Goal: Task Accomplishment & Management: Manage account settings

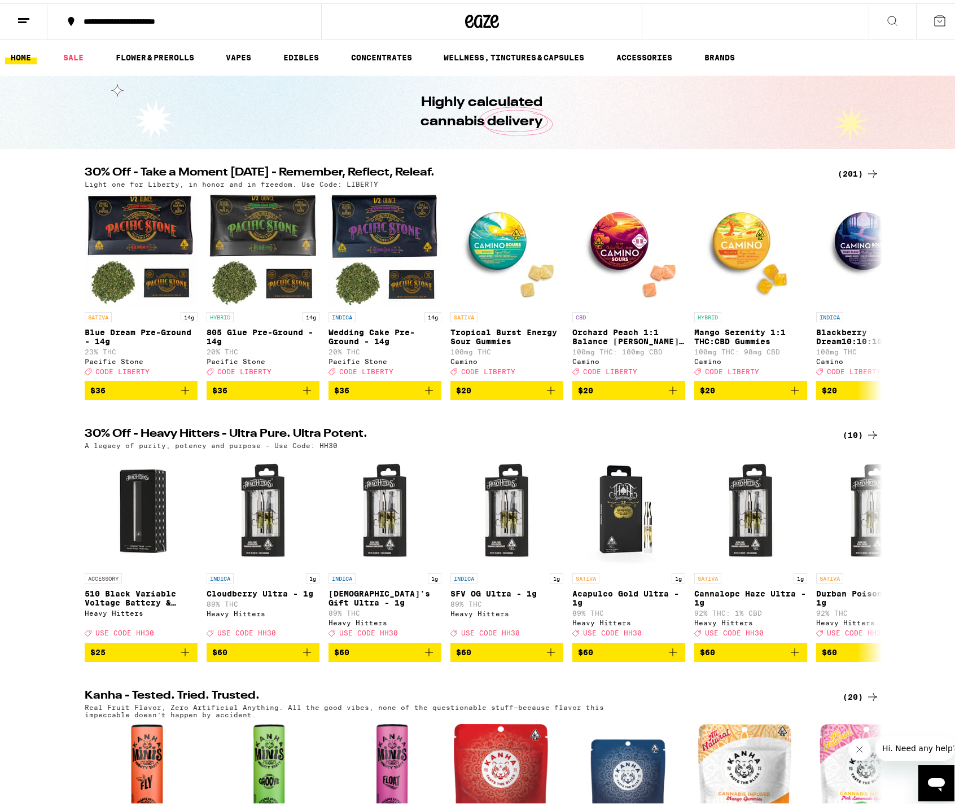
click at [473, 21] on icon at bounding box center [481, 18] width 17 height 14
click at [27, 21] on icon at bounding box center [24, 18] width 14 height 14
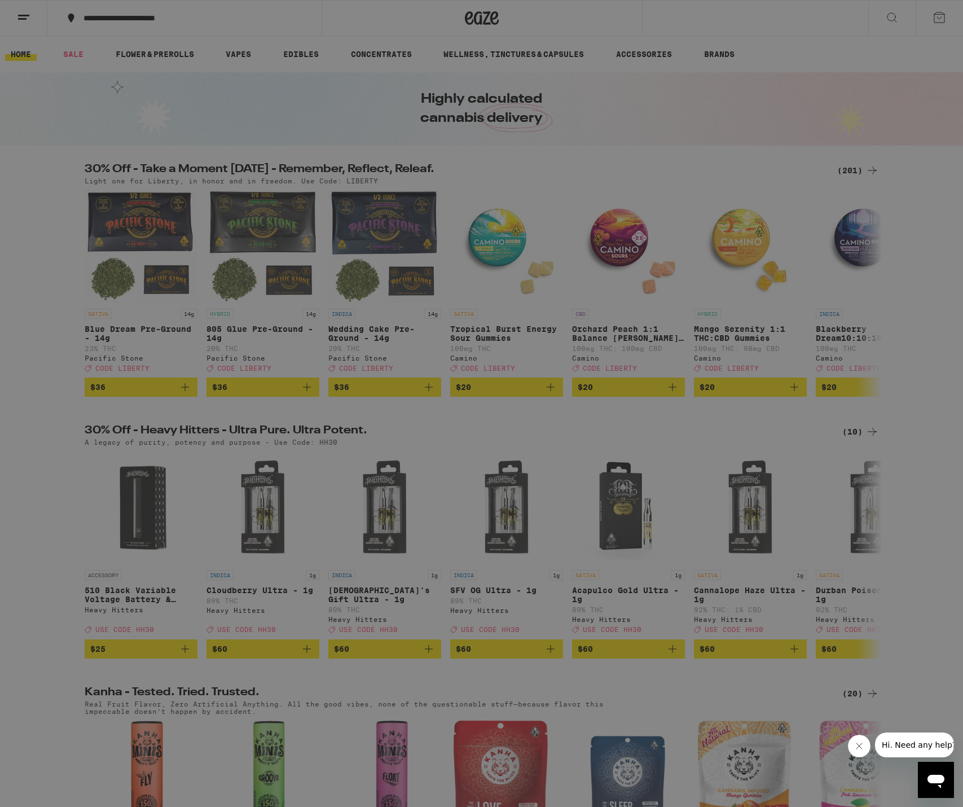
click at [76, 396] on link "Account" at bounding box center [157, 395] width 198 height 14
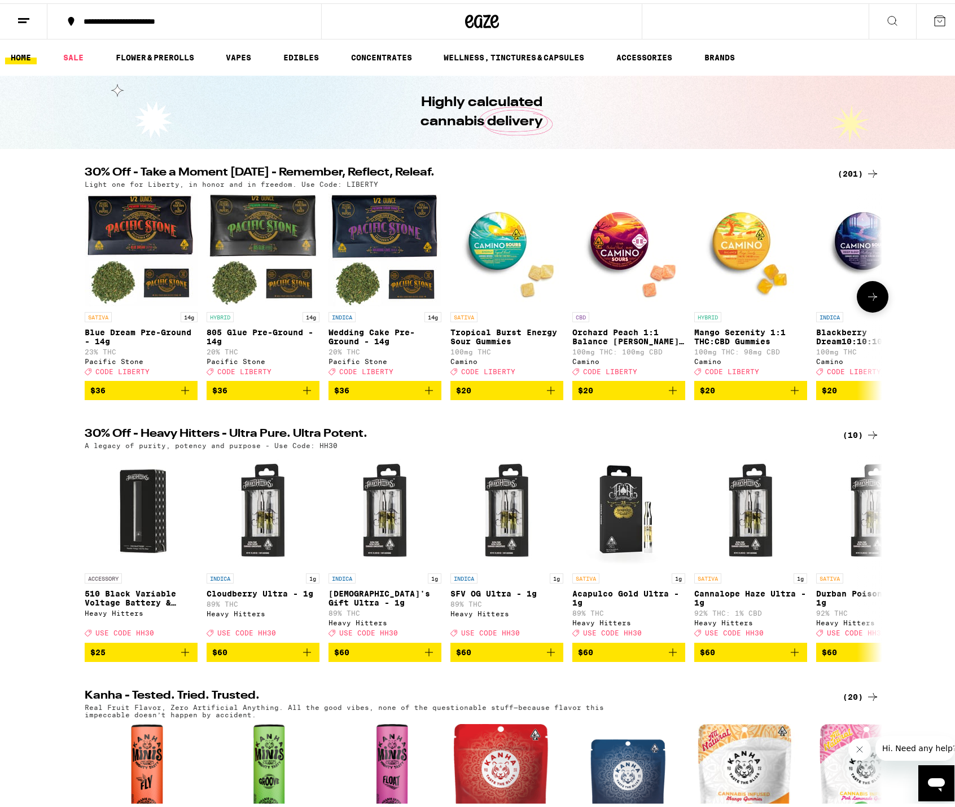
click at [866, 300] on icon at bounding box center [873, 294] width 14 height 14
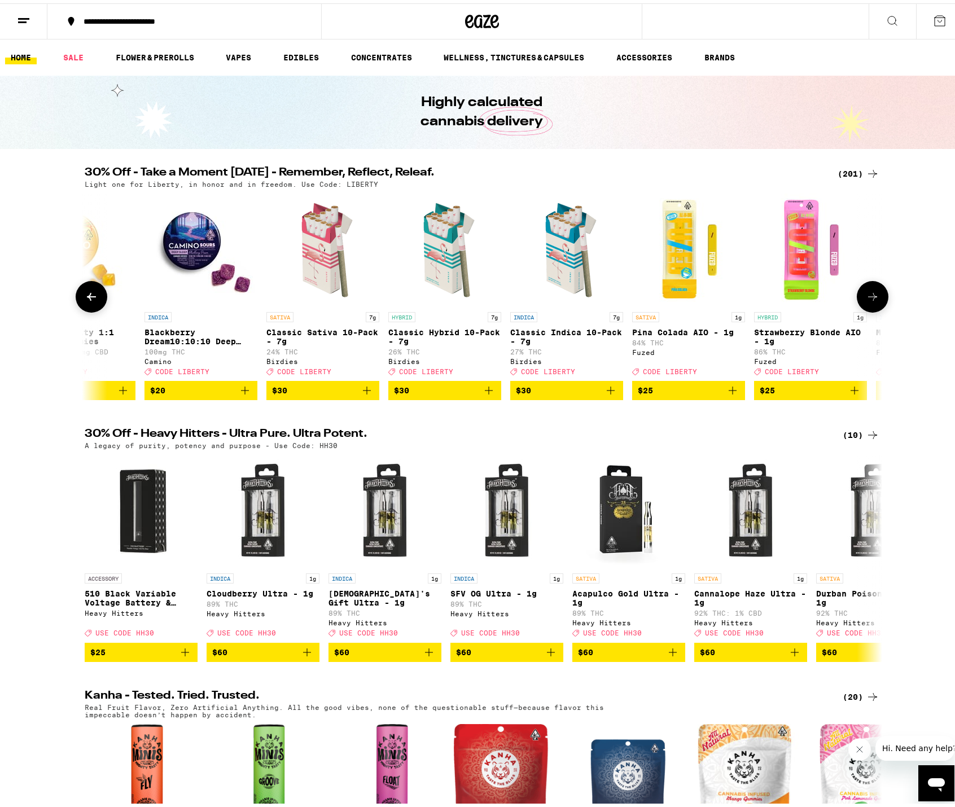
click at [866, 300] on icon at bounding box center [873, 294] width 14 height 14
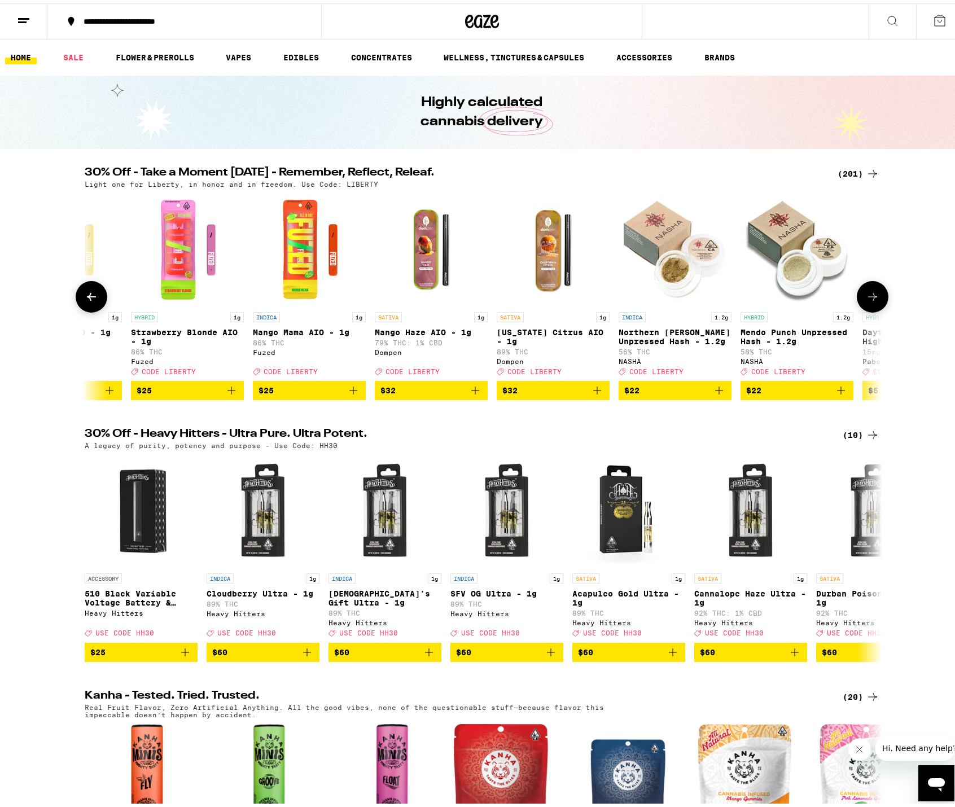
scroll to position [0, 1343]
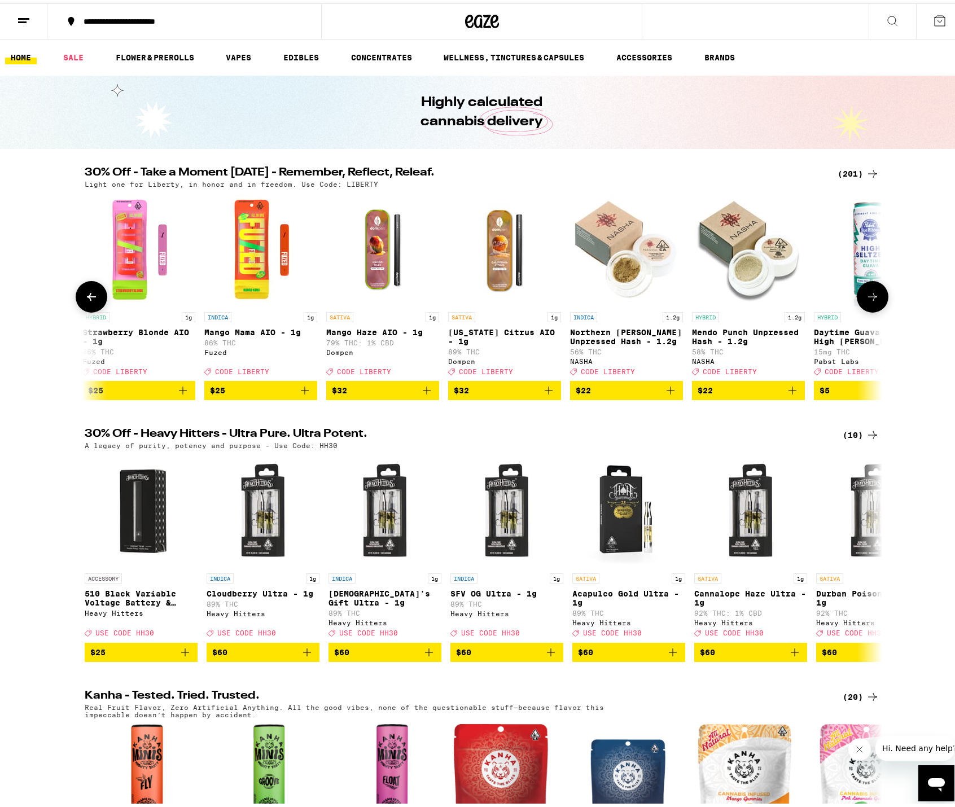
click at [866, 300] on icon at bounding box center [873, 294] width 14 height 14
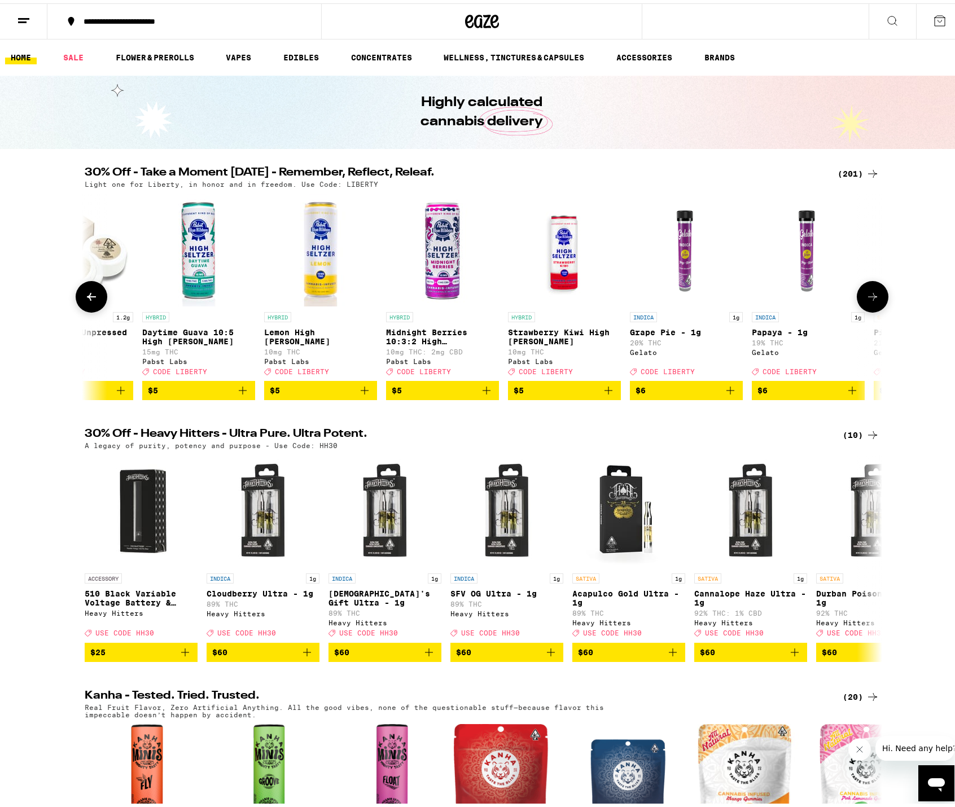
click at [866, 300] on icon at bounding box center [873, 294] width 14 height 14
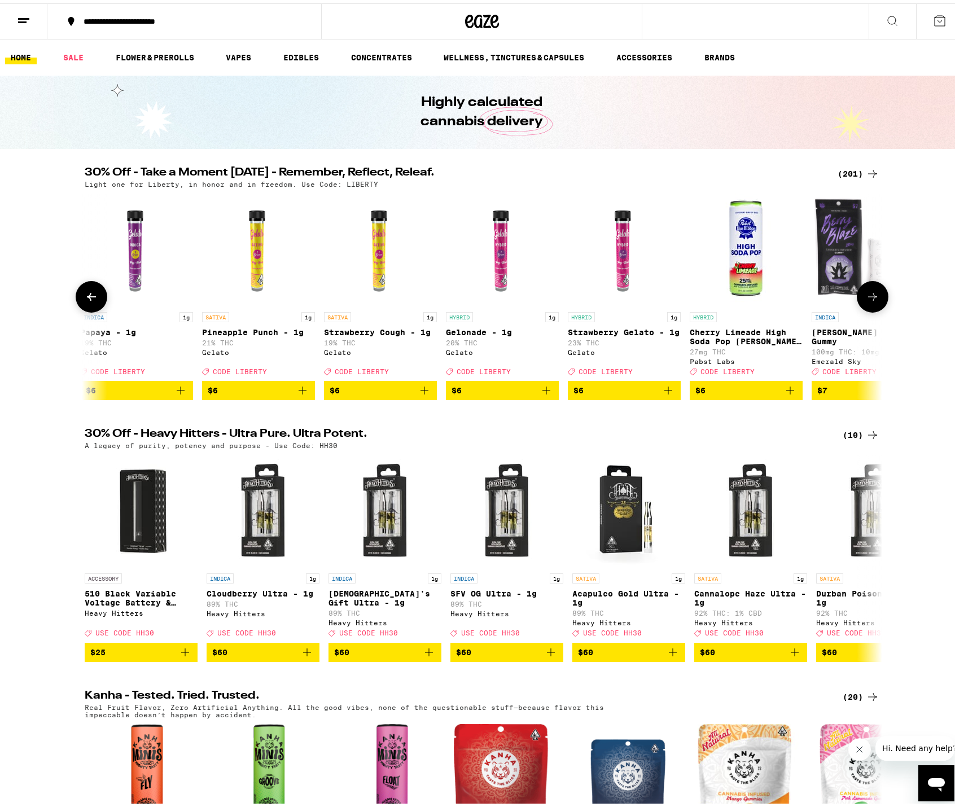
click at [866, 300] on icon at bounding box center [873, 294] width 14 height 14
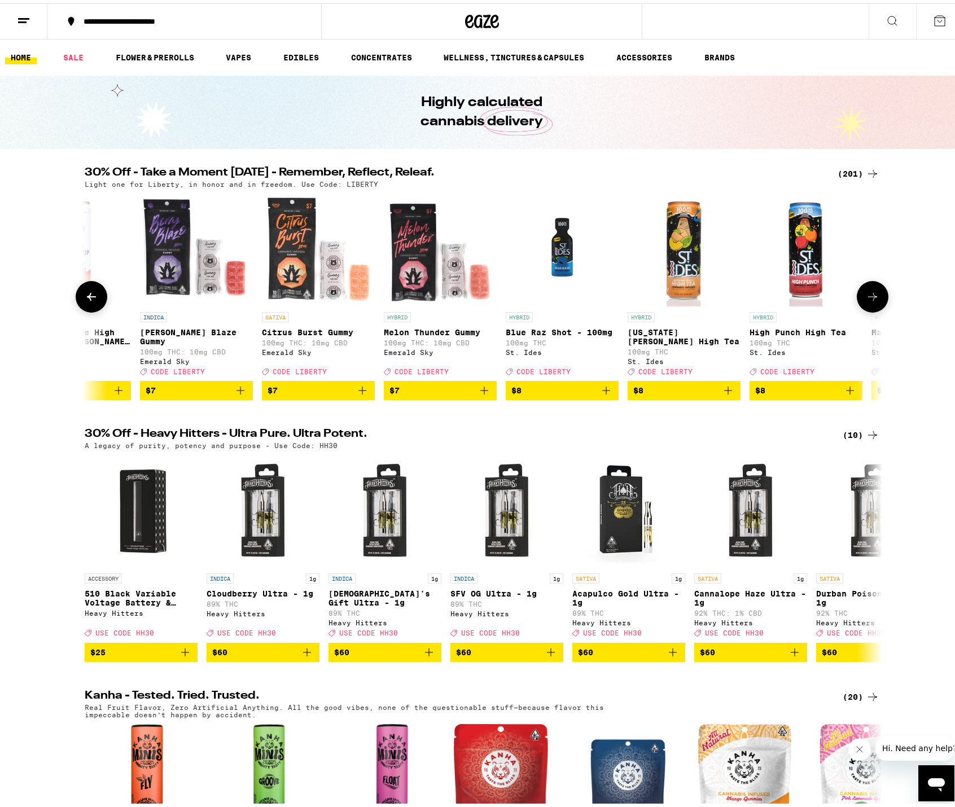
click at [866, 300] on icon at bounding box center [873, 294] width 14 height 14
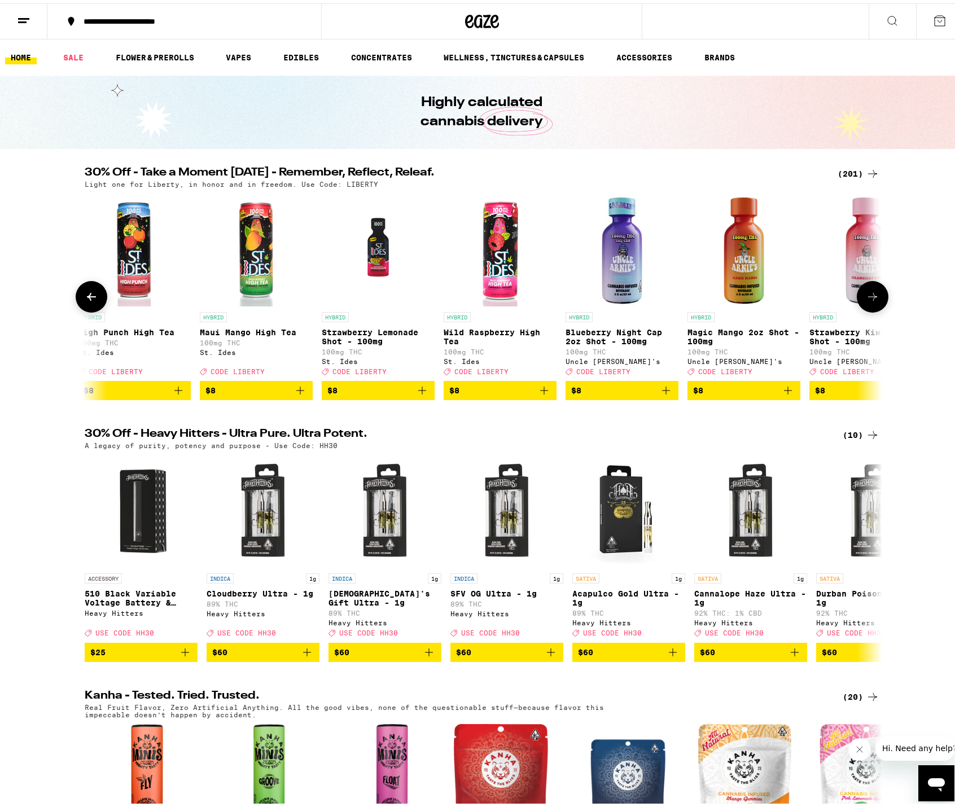
click at [866, 300] on icon at bounding box center [873, 294] width 14 height 14
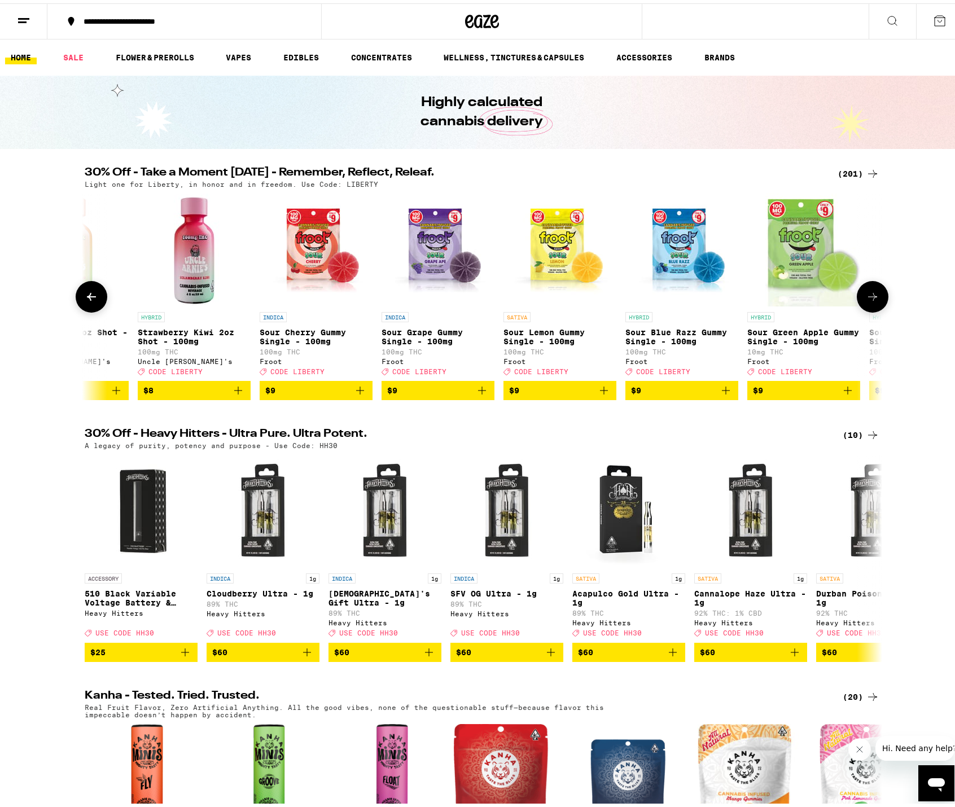
click at [866, 300] on icon at bounding box center [873, 294] width 14 height 14
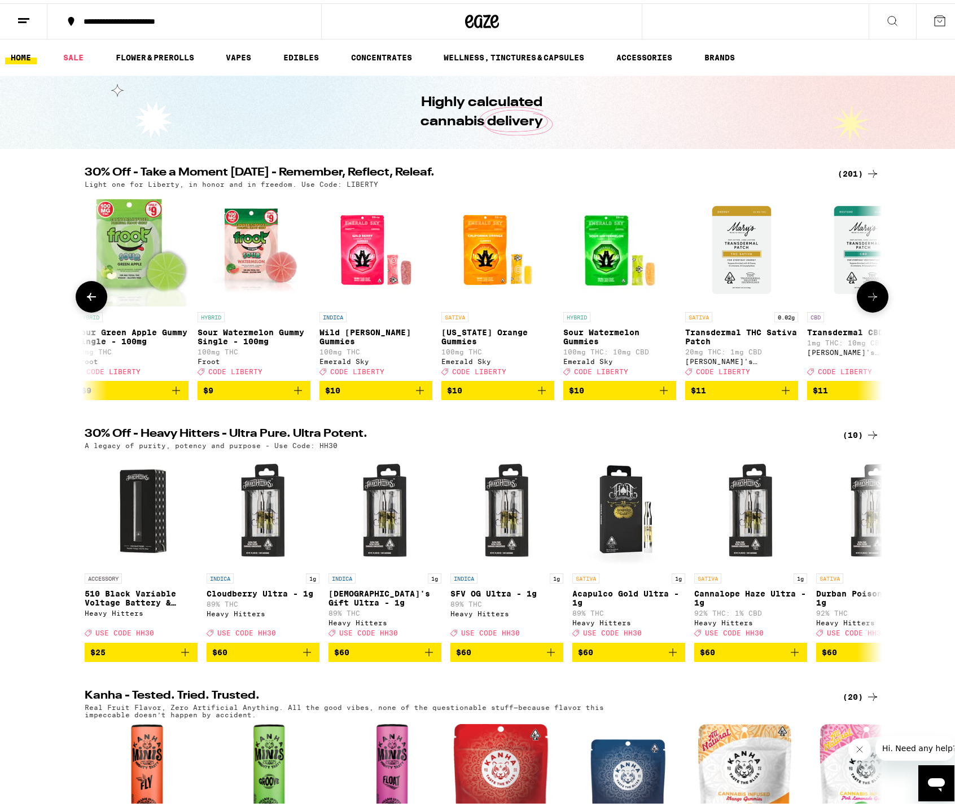
click at [866, 300] on icon at bounding box center [873, 294] width 14 height 14
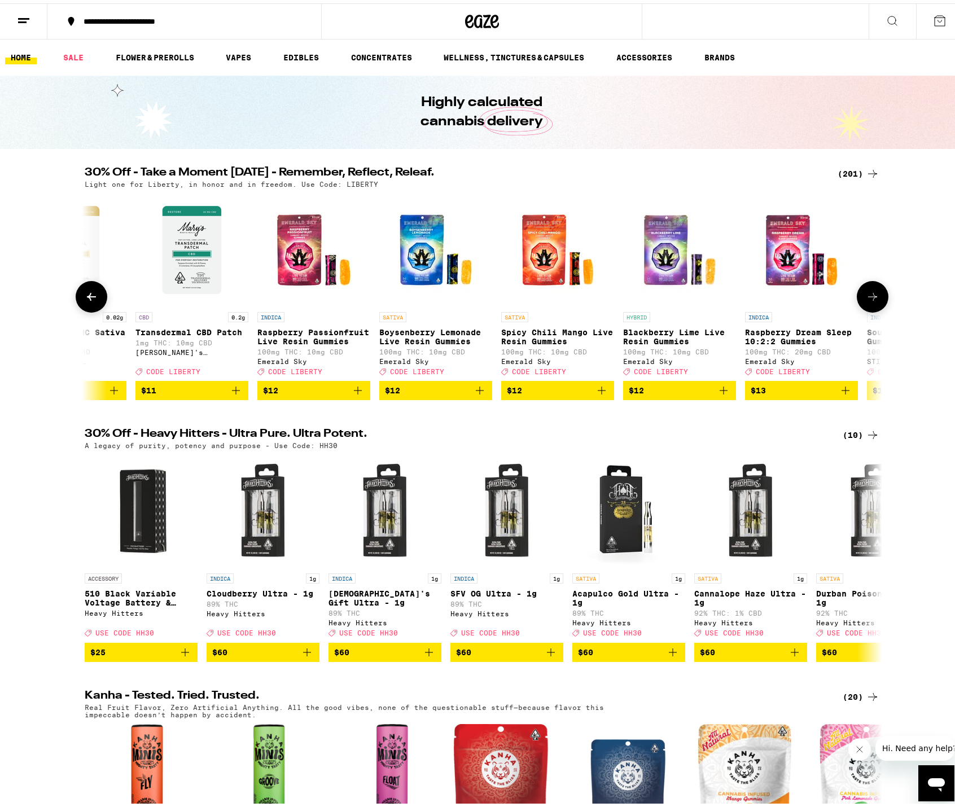
click at [866, 300] on icon at bounding box center [873, 294] width 14 height 14
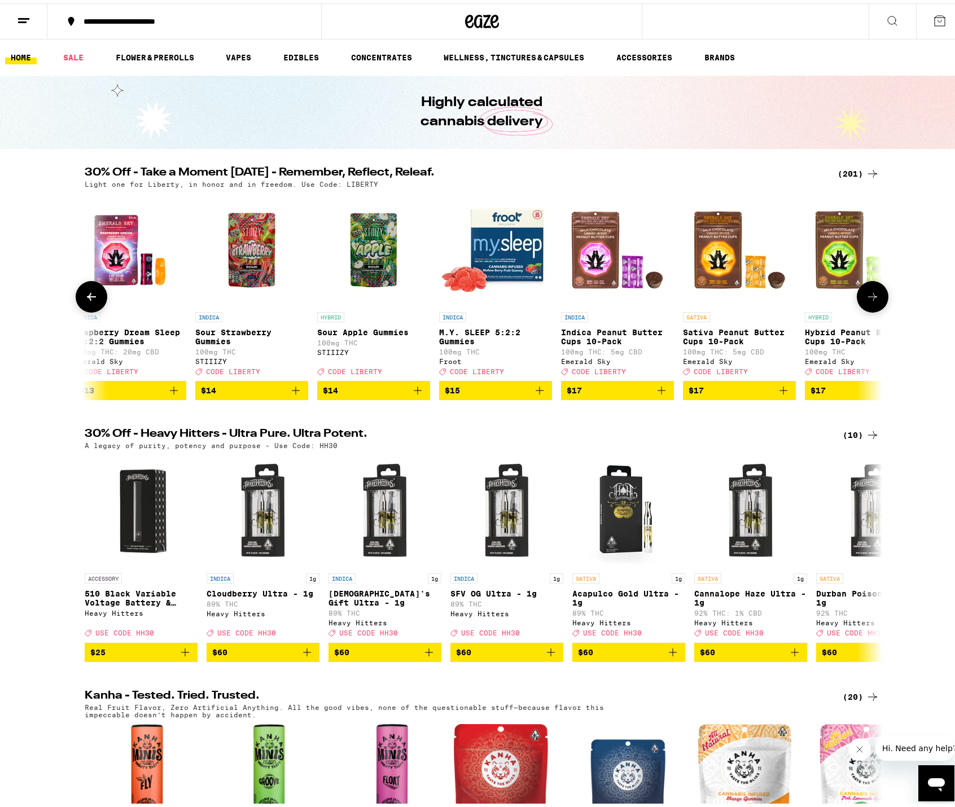
click at [866, 300] on icon at bounding box center [873, 294] width 14 height 14
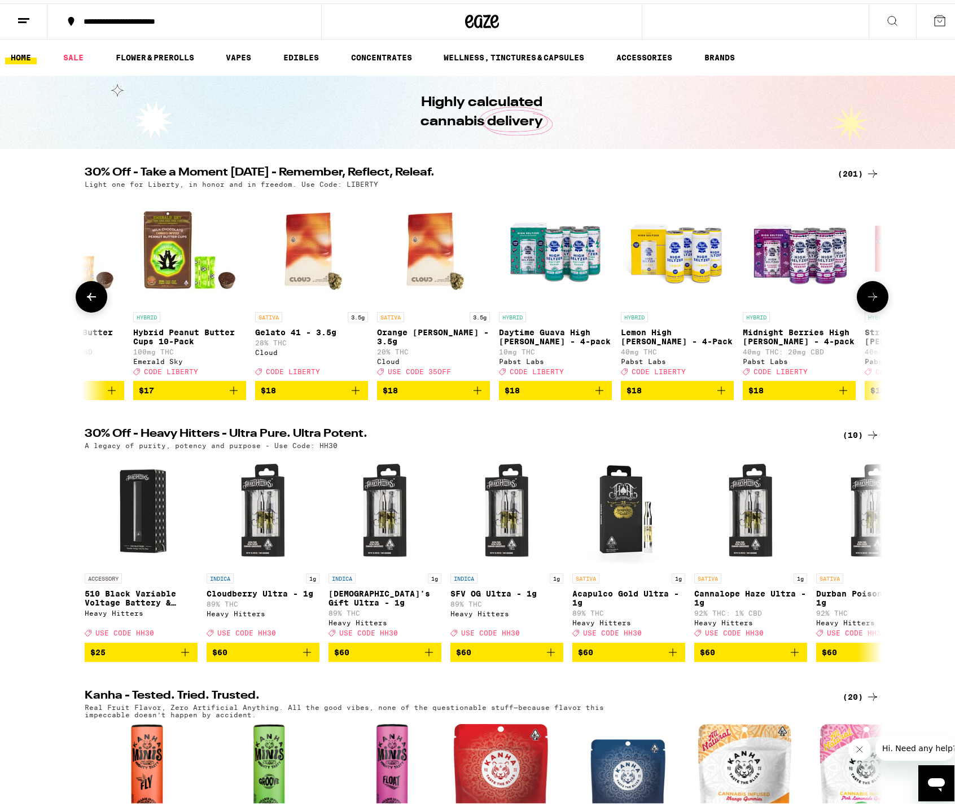
click at [866, 300] on icon at bounding box center [873, 294] width 14 height 14
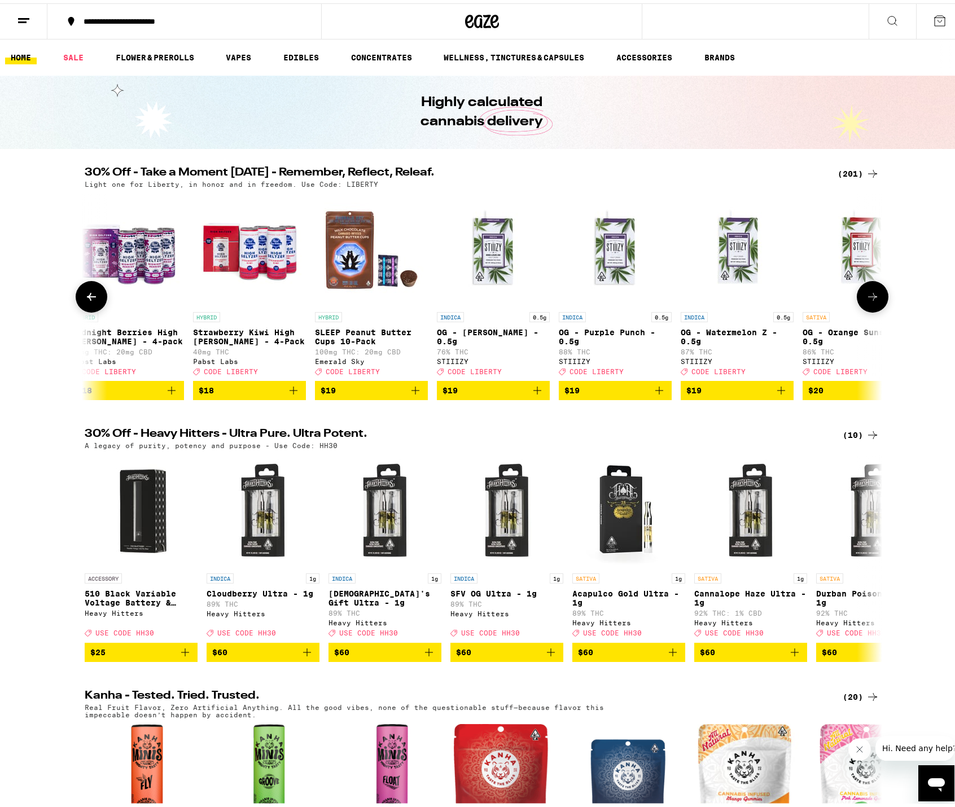
click at [866, 300] on icon at bounding box center [873, 294] width 14 height 14
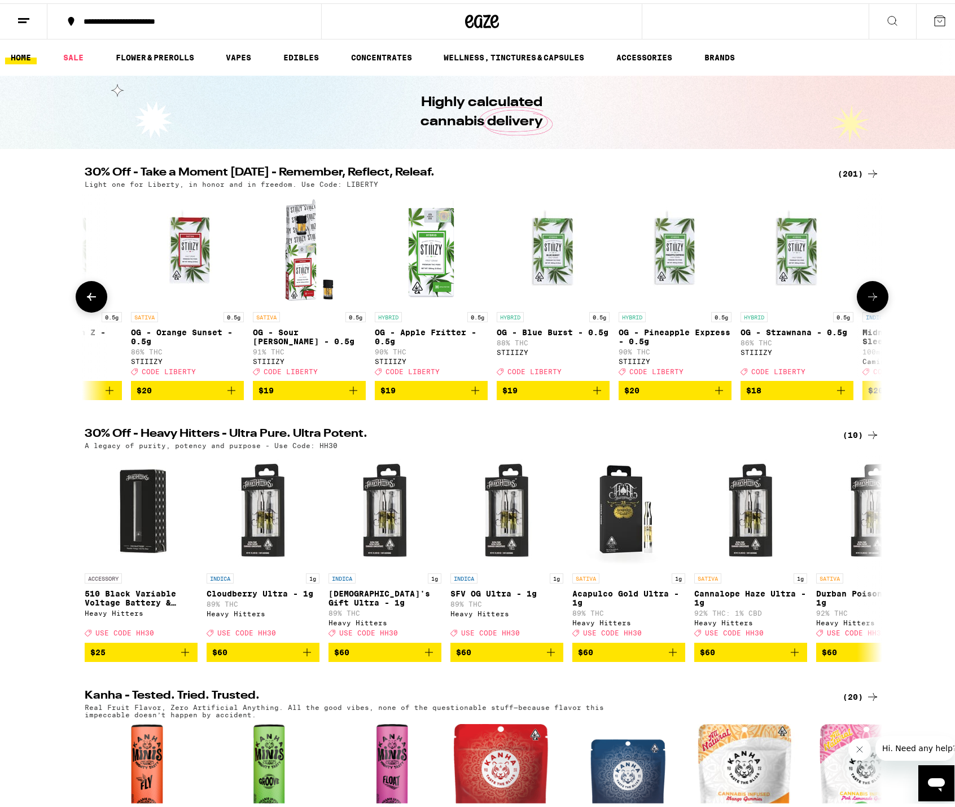
click at [863, 306] on button at bounding box center [873, 294] width 32 height 32
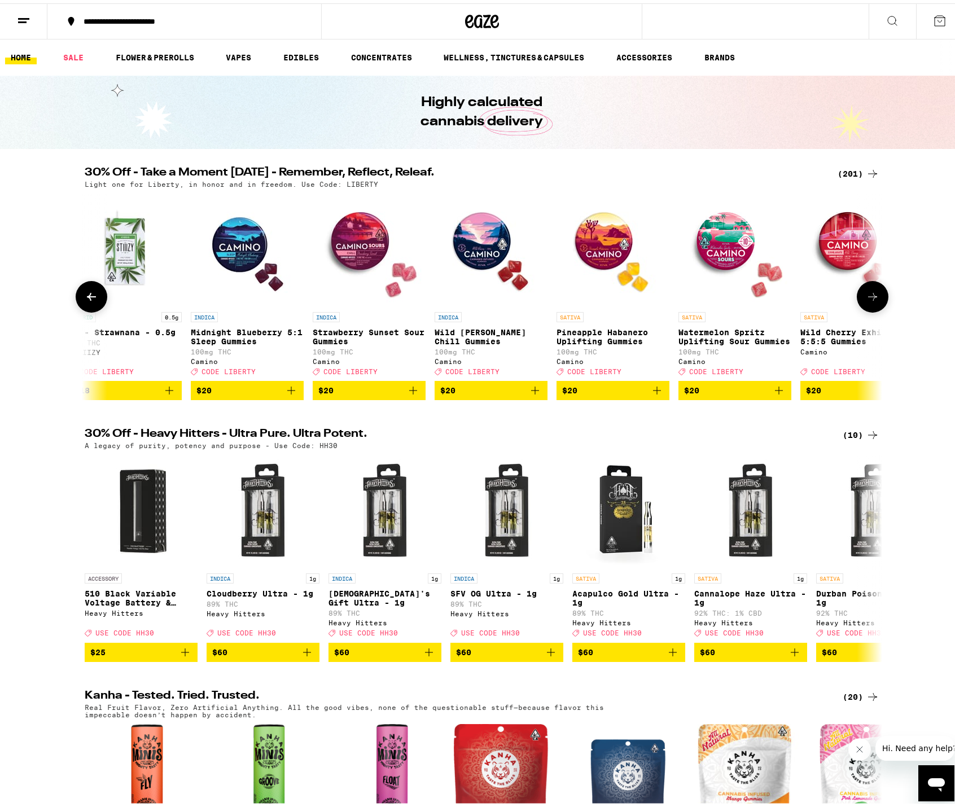
click at [862, 308] on button at bounding box center [873, 294] width 32 height 32
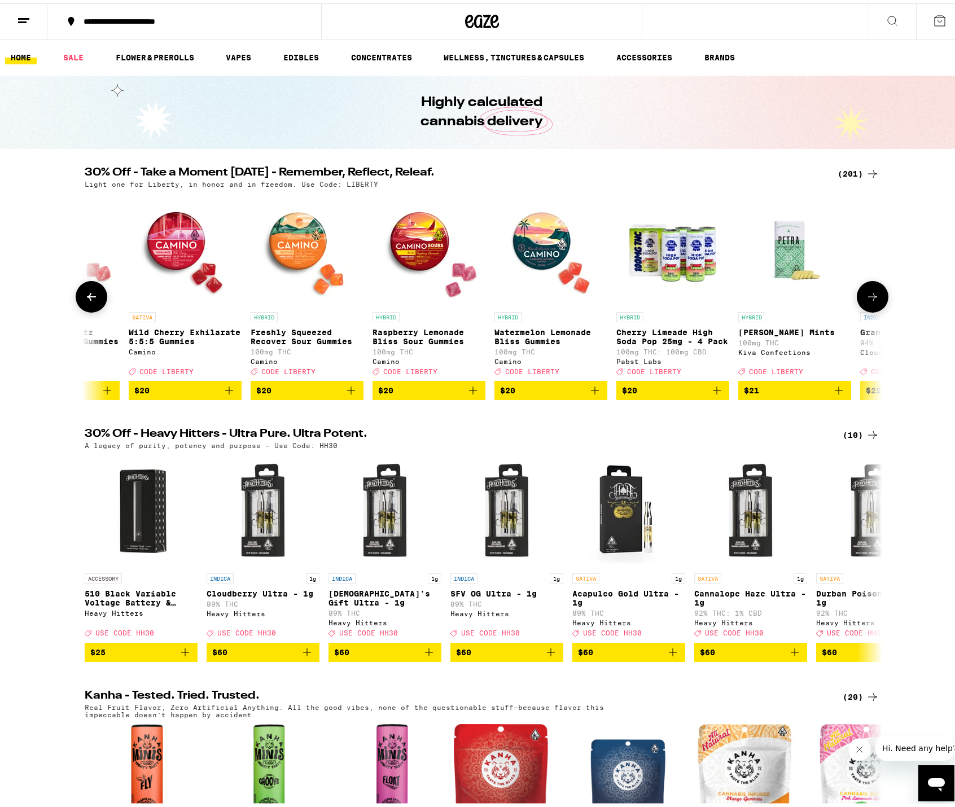
click at [861, 309] on button at bounding box center [873, 294] width 32 height 32
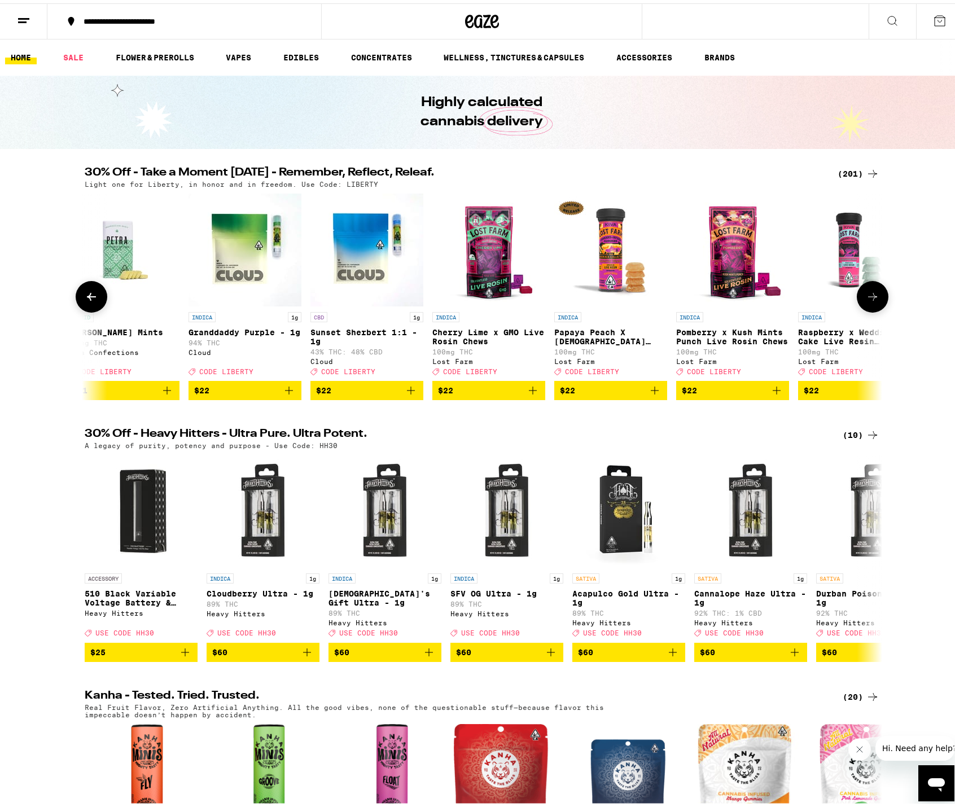
click at [861, 309] on button at bounding box center [873, 294] width 32 height 32
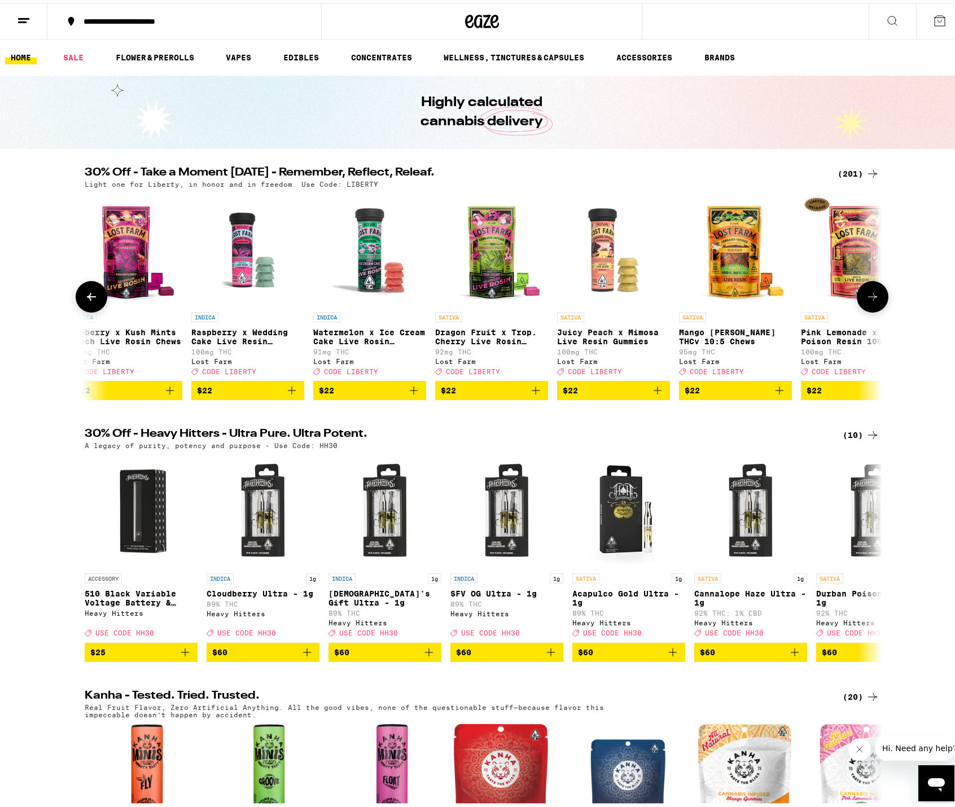
scroll to position [0, 11415]
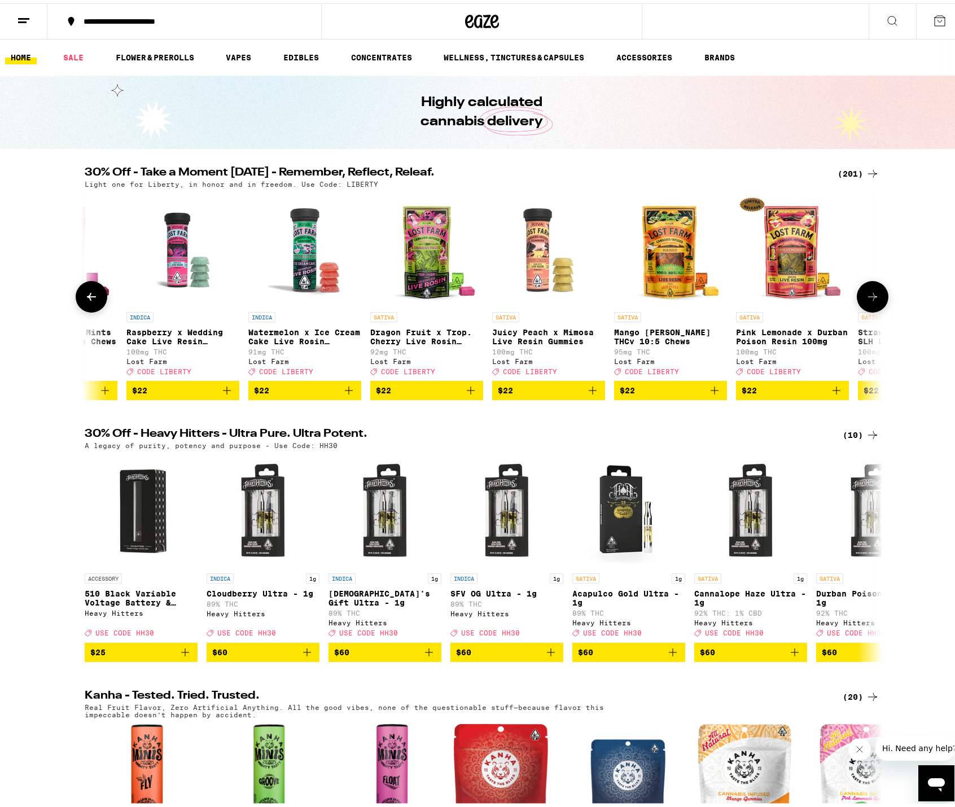
click at [861, 309] on button at bounding box center [873, 294] width 32 height 32
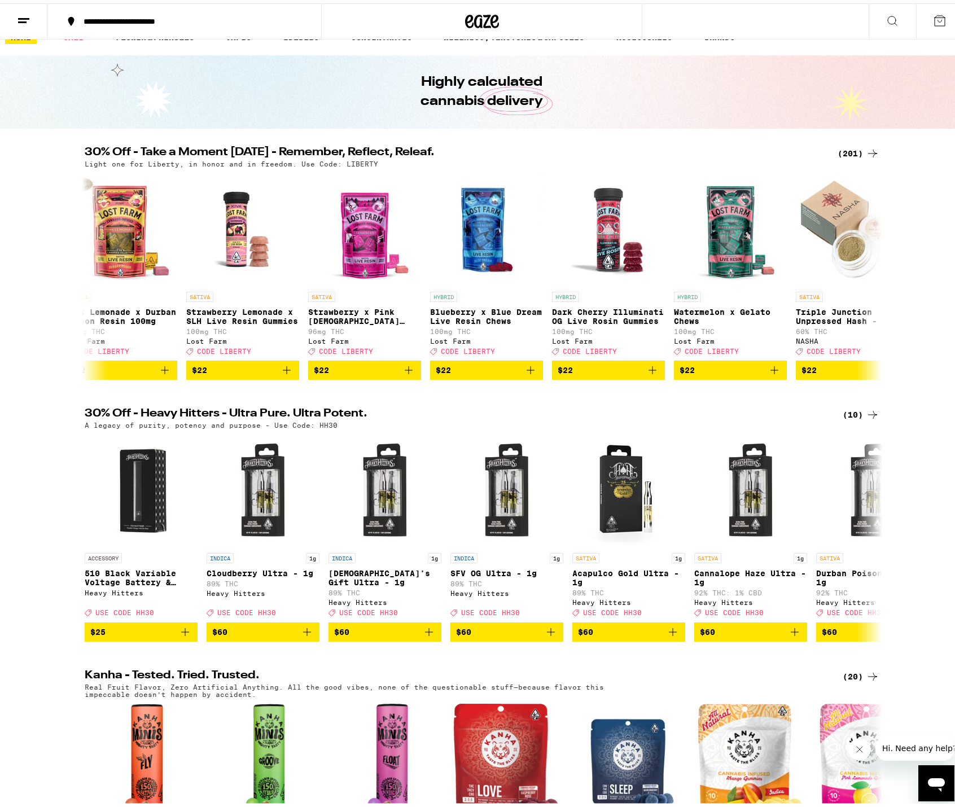
scroll to position [0, 0]
